Goal: Information Seeking & Learning: Understand process/instructions

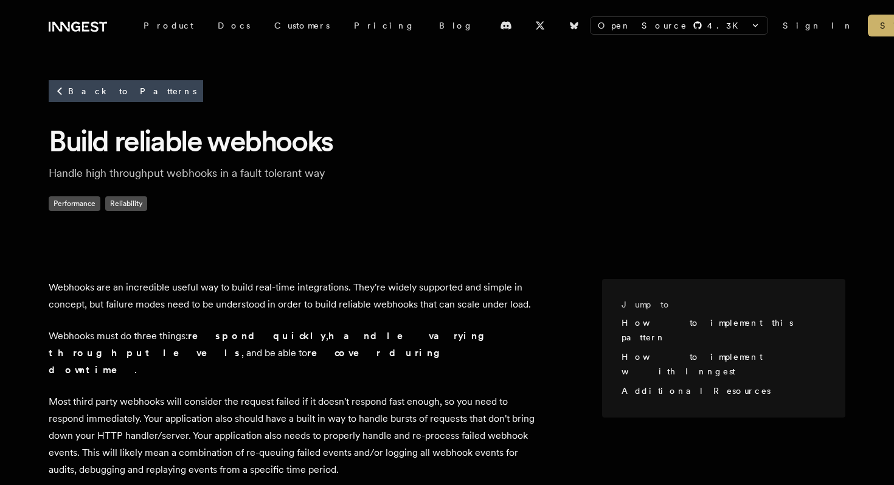
click at [200, 142] on h1 "Build reliable webhooks" at bounding box center [447, 141] width 797 height 38
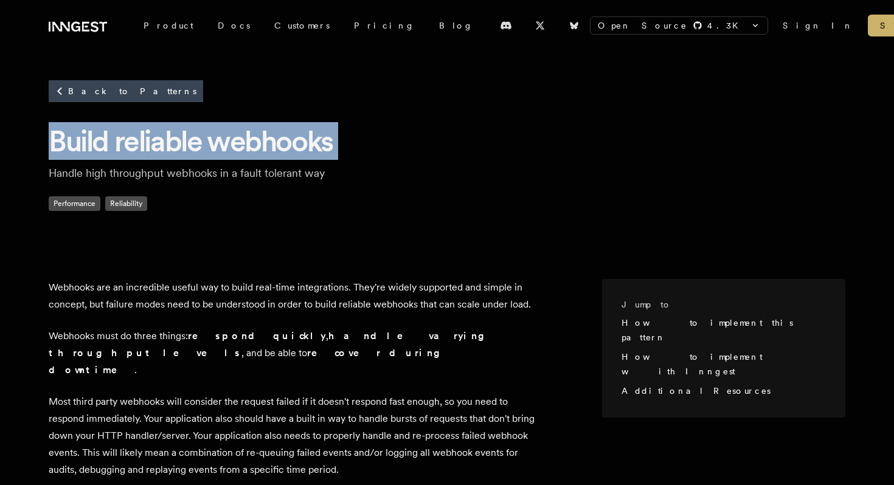
click at [200, 142] on h1 "Build reliable webhooks" at bounding box center [447, 141] width 797 height 38
click at [169, 147] on h1 "Build reliable webhooks" at bounding box center [447, 141] width 797 height 38
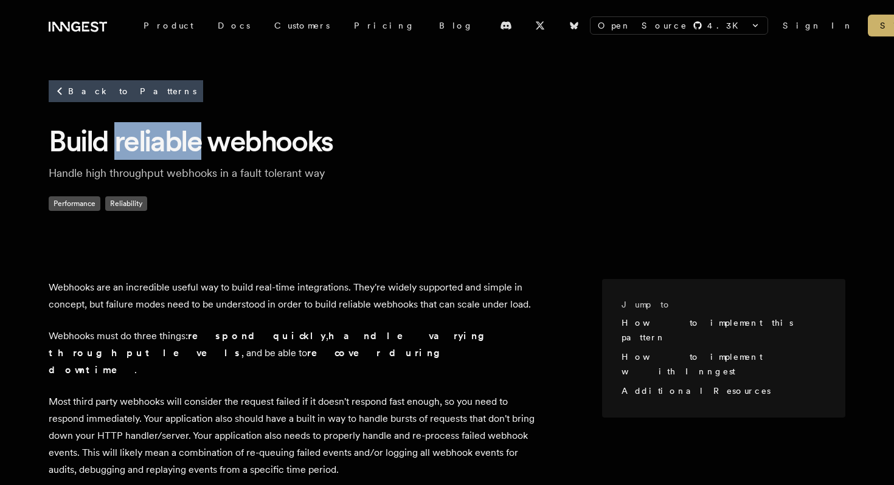
click at [169, 147] on h1 "Build reliable webhooks" at bounding box center [447, 141] width 797 height 38
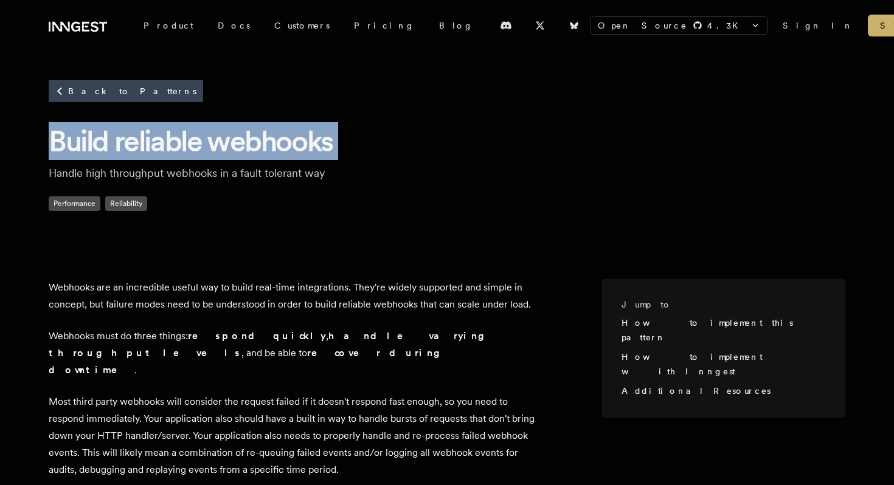
click at [169, 147] on h1 "Build reliable webhooks" at bounding box center [447, 141] width 797 height 38
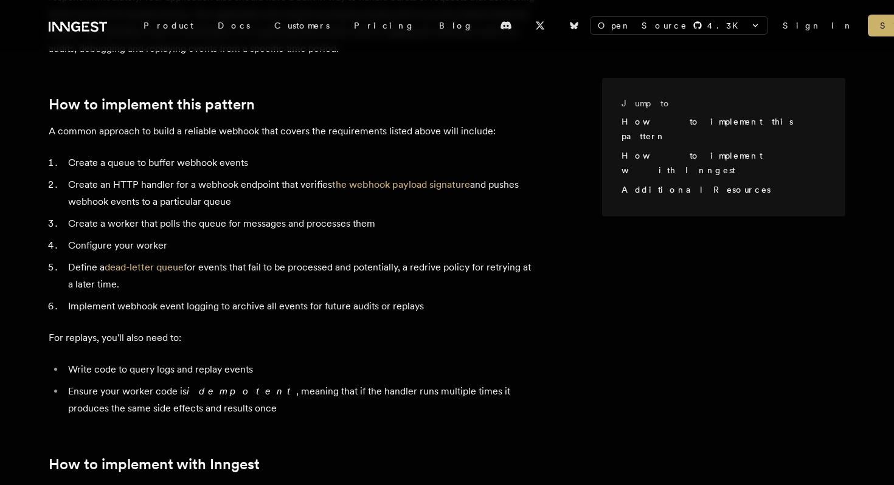
scroll to position [893, 0]
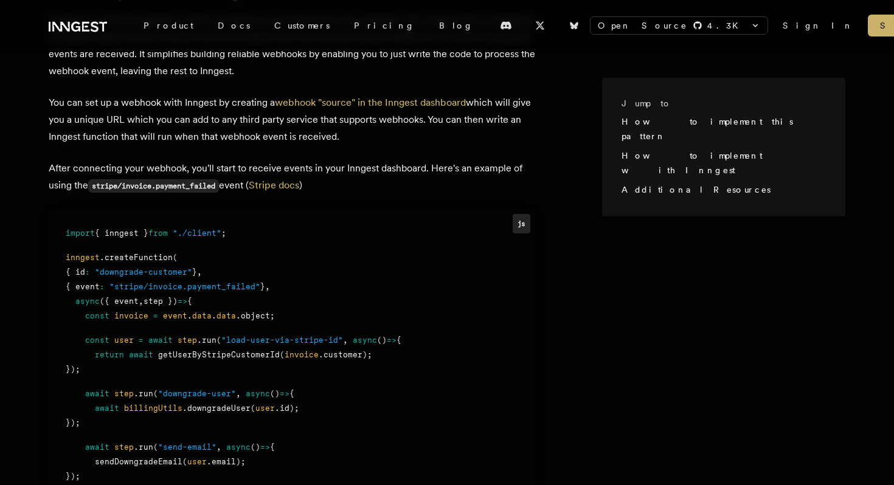
click at [156, 229] on span "from" at bounding box center [157, 233] width 19 height 9
click at [131, 102] on p "You can set up a webhook with Inngest by creating a webhook "source" in the Inn…" at bounding box center [292, 119] width 486 height 51
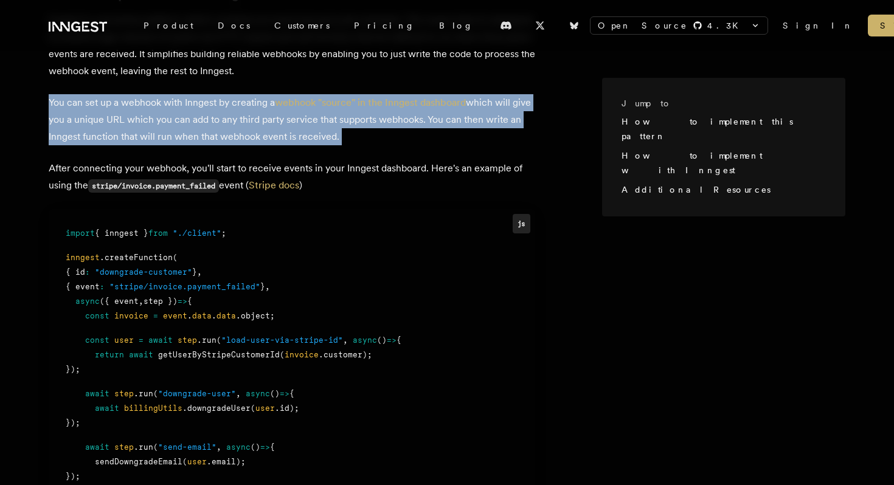
click at [131, 102] on p "You can set up a webhook with Inngest by creating a webhook "source" in the Inn…" at bounding box center [292, 119] width 486 height 51
click at [127, 98] on p "You can set up a webhook with Inngest by creating a webhook "source" in the Inn…" at bounding box center [292, 119] width 486 height 51
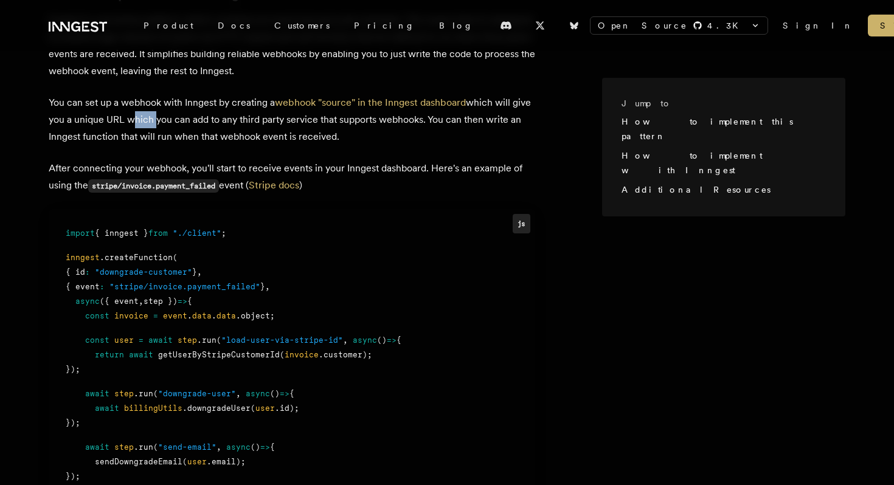
click at [127, 98] on p "You can set up a webhook with Inngest by creating a webhook "source" in the Inn…" at bounding box center [292, 119] width 486 height 51
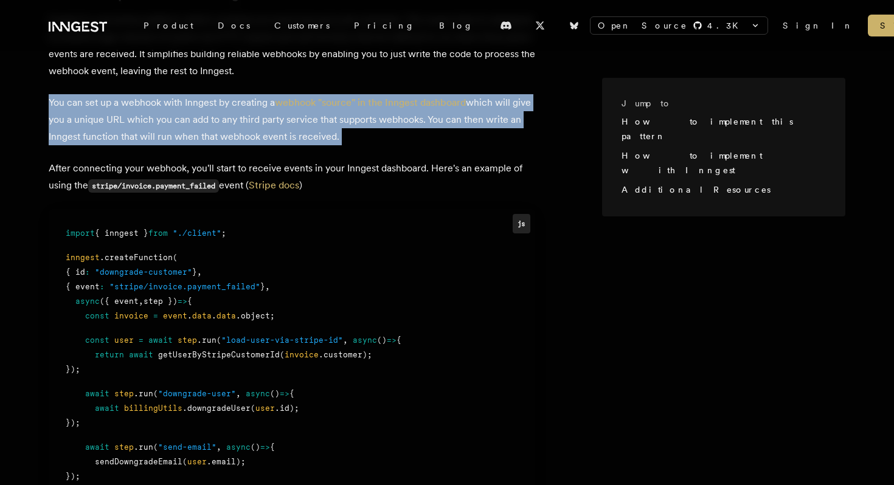
click at [127, 98] on p "You can set up a webhook with Inngest by creating a webhook "source" in the Inn…" at bounding box center [292, 119] width 486 height 51
click at [134, 94] on p "You can set up a webhook with Inngest by creating a webhook "source" in the Inn…" at bounding box center [292, 119] width 486 height 51
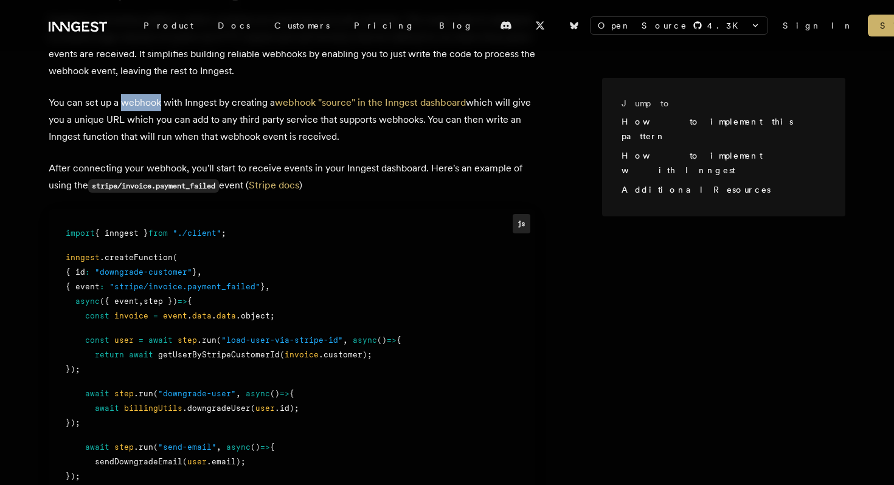
click at [134, 94] on p "You can set up a webhook with Inngest by creating a webhook "source" in the Inn…" at bounding box center [292, 119] width 486 height 51
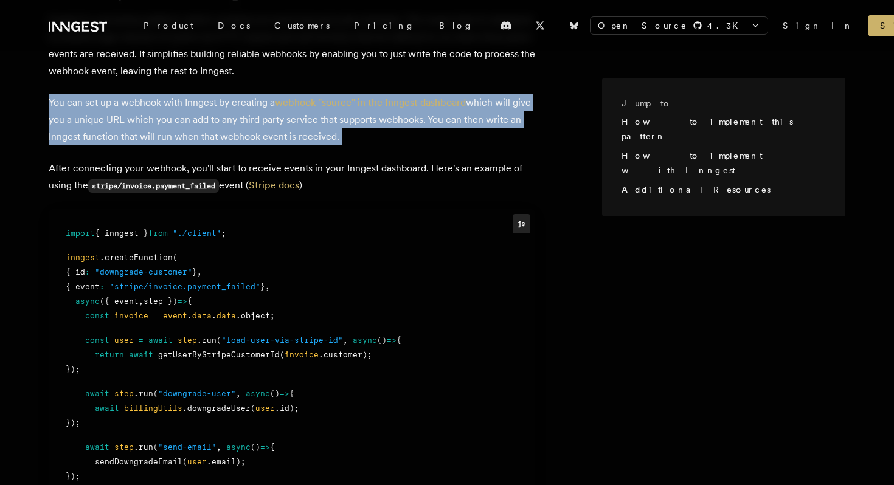
click at [134, 94] on p "You can set up a webhook with Inngest by creating a webhook "source" in the Inn…" at bounding box center [292, 119] width 486 height 51
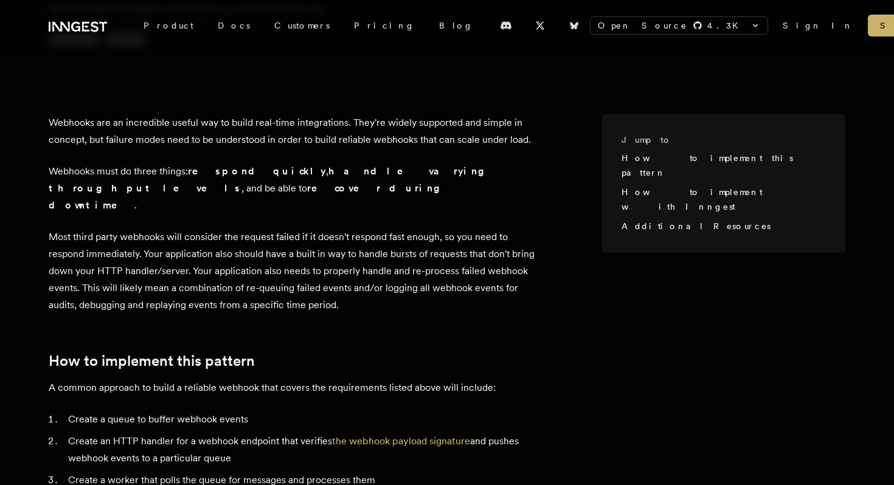
scroll to position [0, 0]
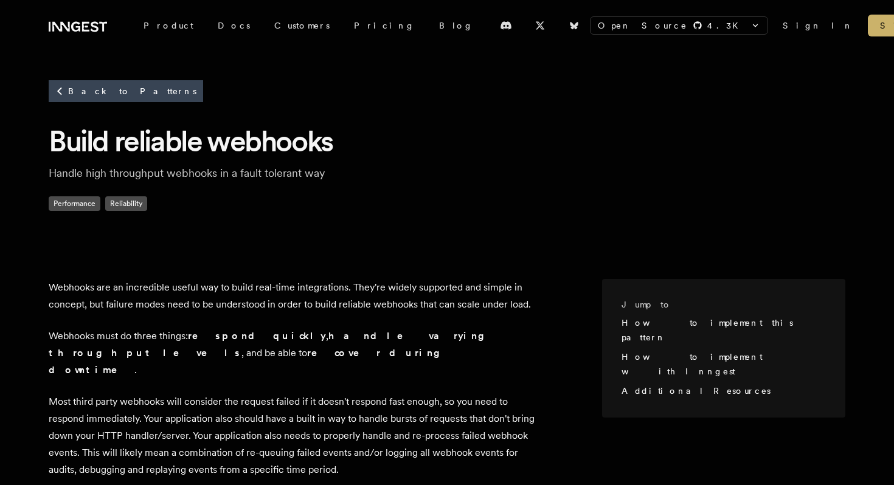
click at [130, 289] on p "Webhooks are an incredible useful way to build real-time integrations. They're …" at bounding box center [292, 296] width 486 height 34
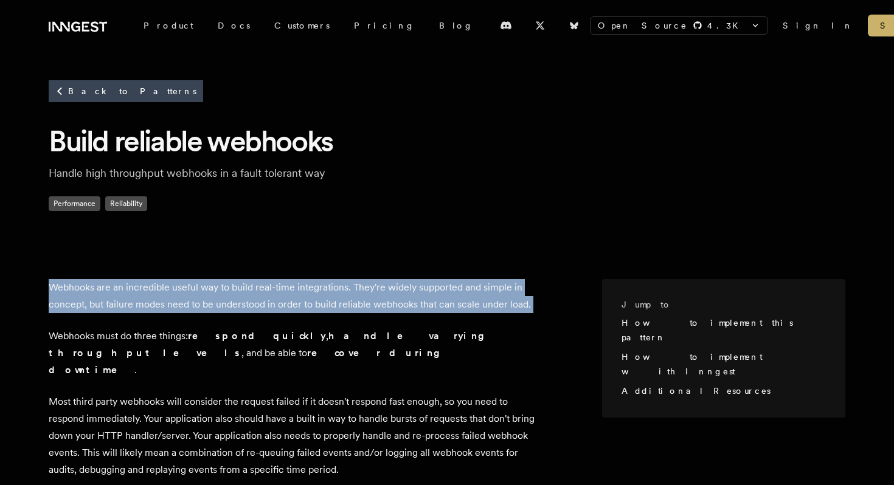
click at [130, 289] on p "Webhooks are an incredible useful way to build real-time integrations. They're …" at bounding box center [292, 296] width 486 height 34
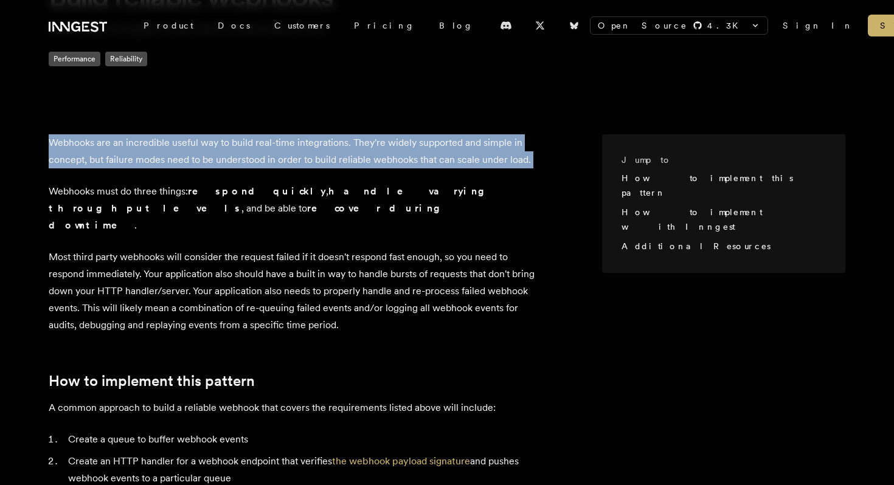
scroll to position [341, 0]
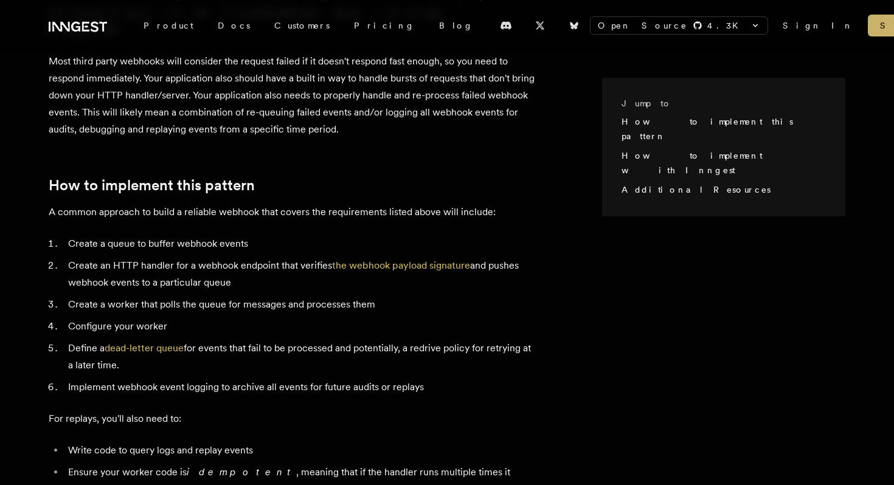
click at [153, 235] on li "Create a queue to buffer webhook events" at bounding box center [299, 243] width 471 height 17
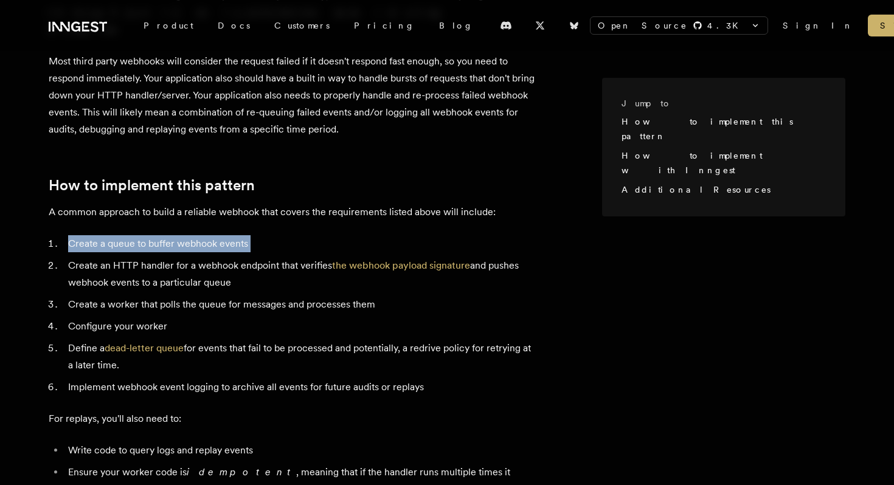
click at [153, 235] on li "Create a queue to buffer webhook events" at bounding box center [299, 243] width 471 height 17
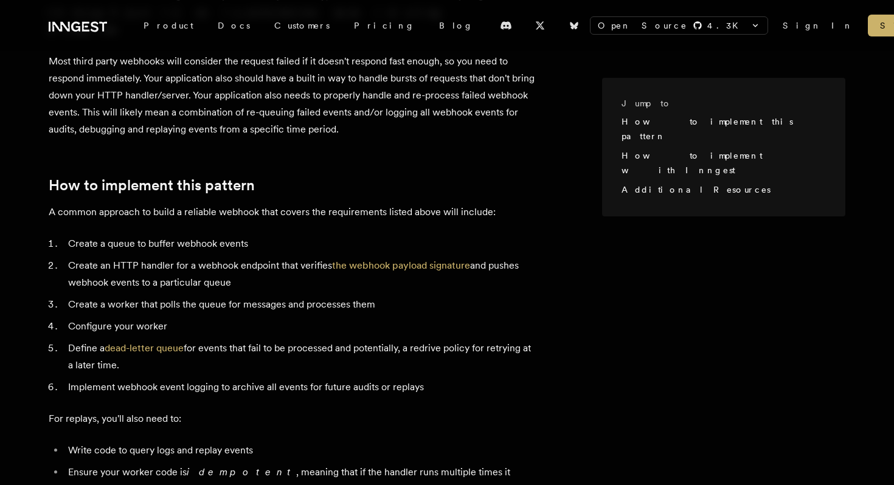
click at [164, 257] on li "Create an HTTP handler for a webhook endpoint that verifies the webhook payload…" at bounding box center [299, 274] width 471 height 34
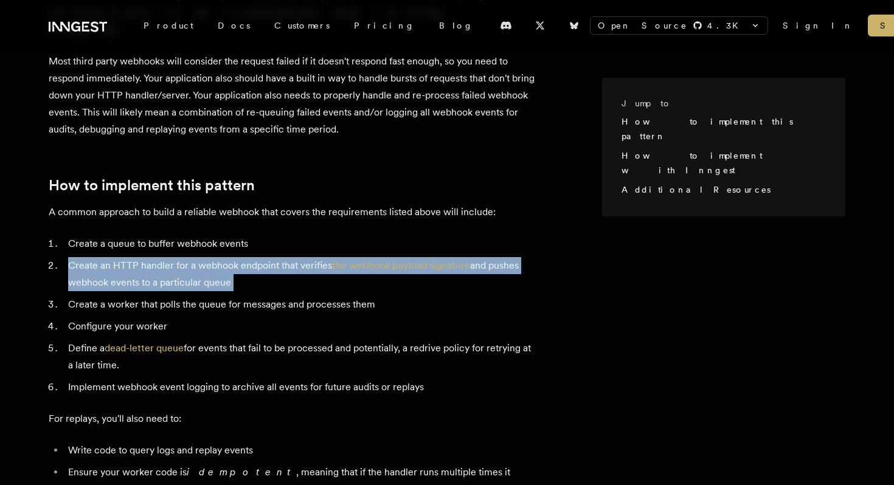
click at [164, 257] on li "Create an HTTP handler for a webhook endpoint that verifies the webhook payload…" at bounding box center [299, 274] width 471 height 34
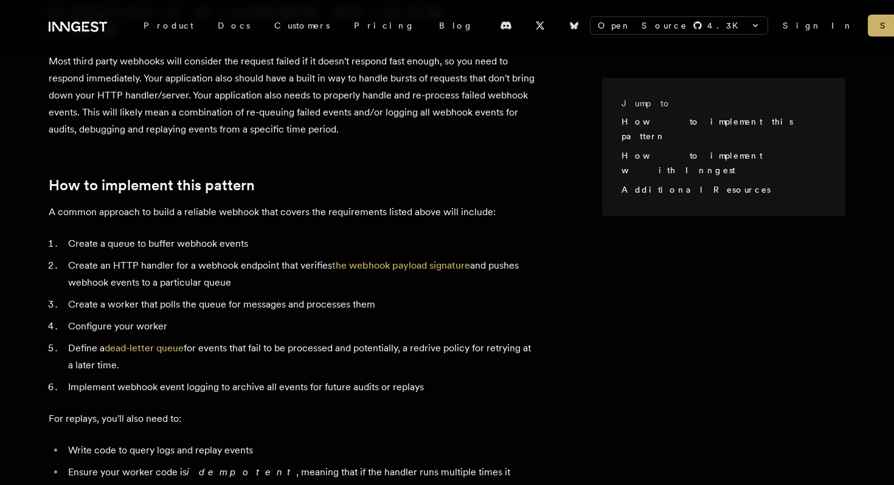
click at [129, 235] on li "Create a queue to buffer webhook events" at bounding box center [299, 243] width 471 height 17
click at [147, 267] on li "Create an HTTP handler for a webhook endpoint that verifies the webhook payload…" at bounding box center [299, 274] width 471 height 34
click at [147, 263] on li "Create an HTTP handler for a webhook endpoint that verifies the webhook payload…" at bounding box center [299, 274] width 471 height 34
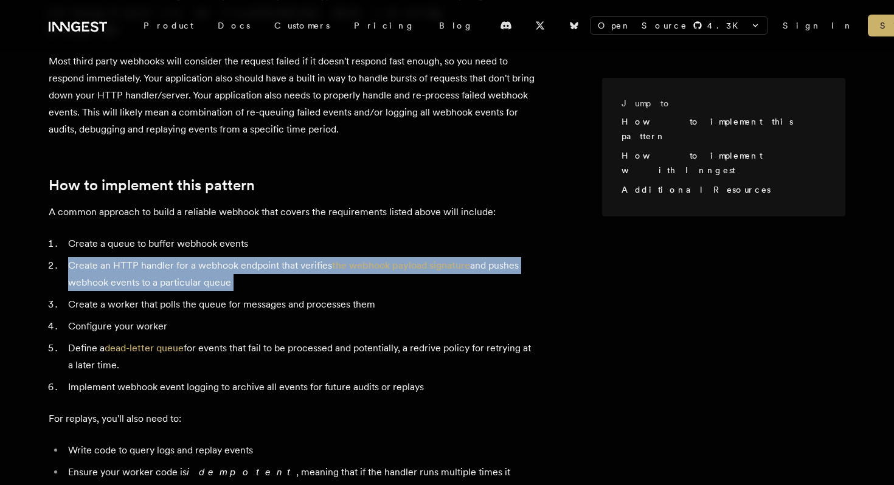
click at [147, 263] on li "Create an HTTP handler for a webhook endpoint that verifies the webhook payload…" at bounding box center [299, 274] width 471 height 34
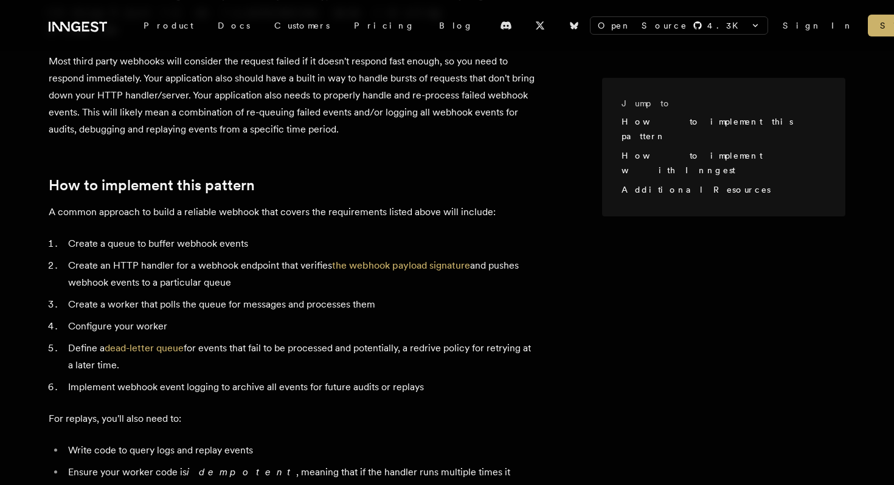
click at [117, 257] on li "Create an HTTP handler for a webhook endpoint that verifies the webhook payload…" at bounding box center [299, 274] width 471 height 34
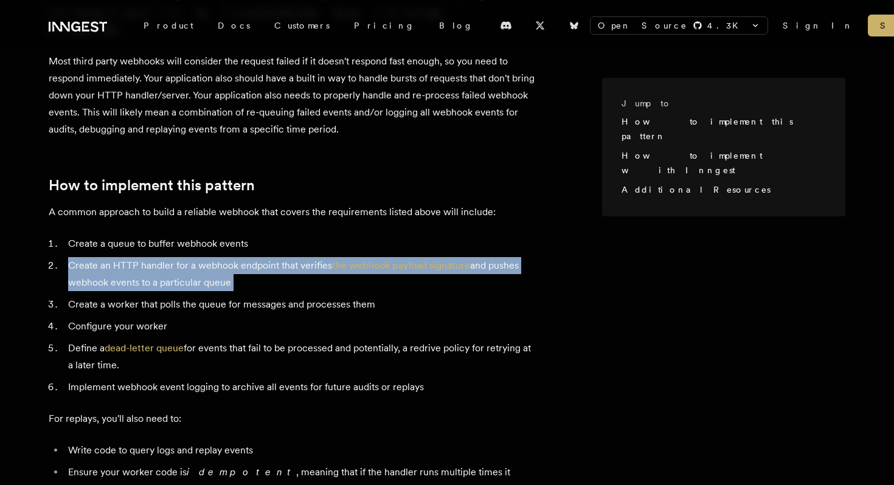
click at [117, 257] on li "Create an HTTP handler for a webhook endpoint that verifies the webhook payload…" at bounding box center [299, 274] width 471 height 34
click at [91, 257] on li "Create an HTTP handler for a webhook endpoint that verifies the webhook payload…" at bounding box center [299, 274] width 471 height 34
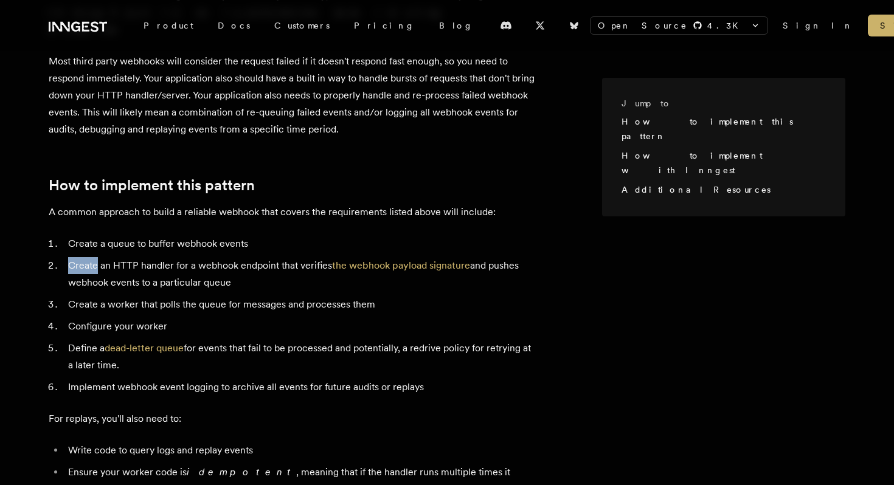
click at [91, 257] on li "Create an HTTP handler for a webhook endpoint that verifies the webhook payload…" at bounding box center [299, 274] width 471 height 34
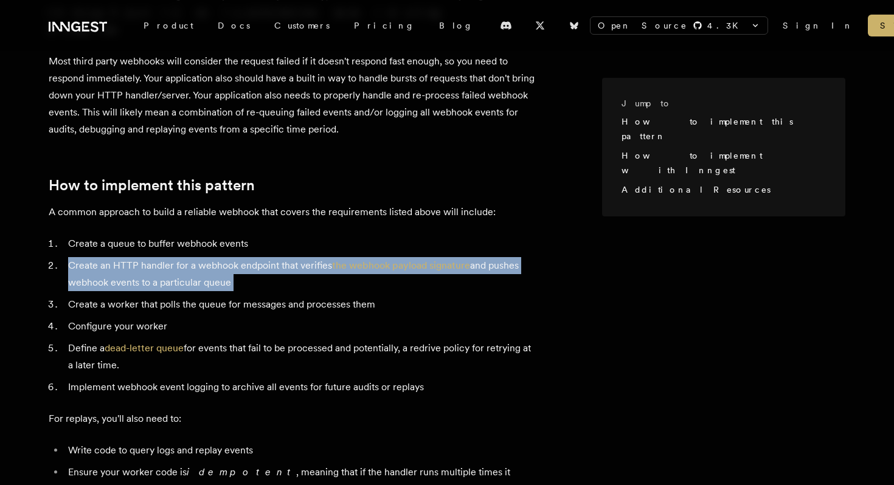
click at [91, 257] on li "Create an HTTP handler for a webhook endpoint that verifies the webhook payload…" at bounding box center [299, 274] width 471 height 34
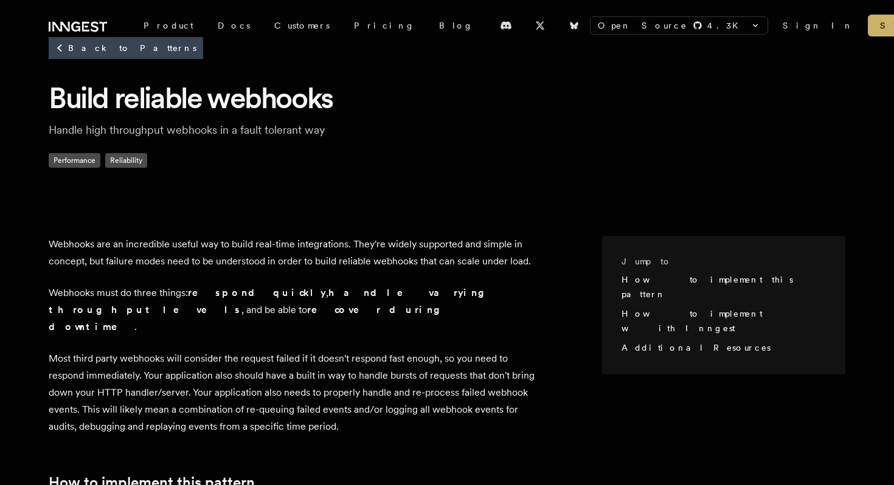
scroll to position [0, 0]
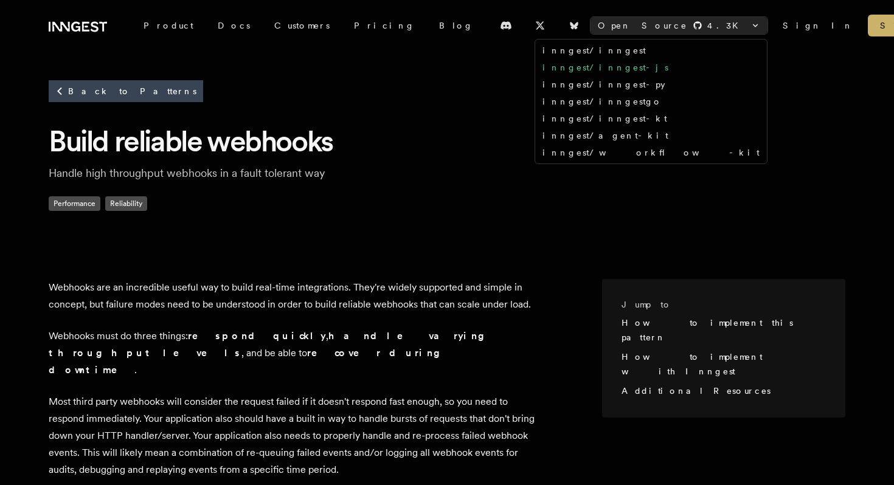
click at [665, 68] on link "inngest/inngest-js" at bounding box center [605, 68] width 126 height 10
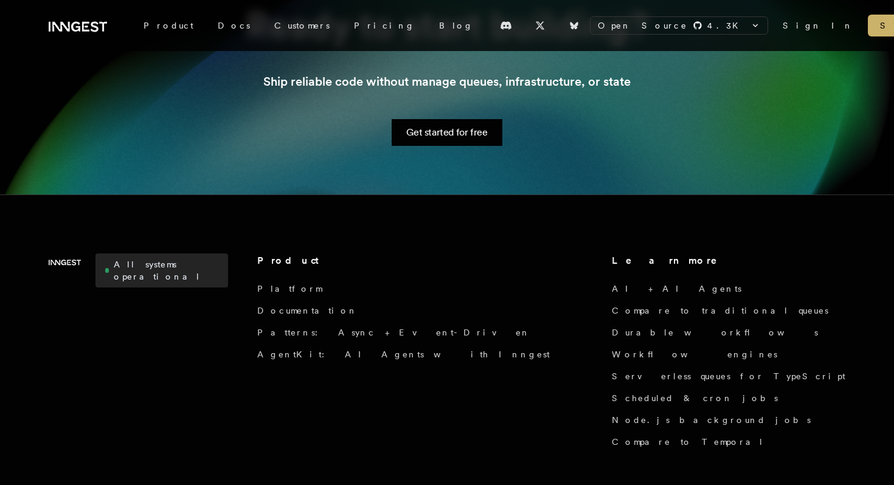
scroll to position [1782, 0]
